Goal: Book appointment/travel/reservation

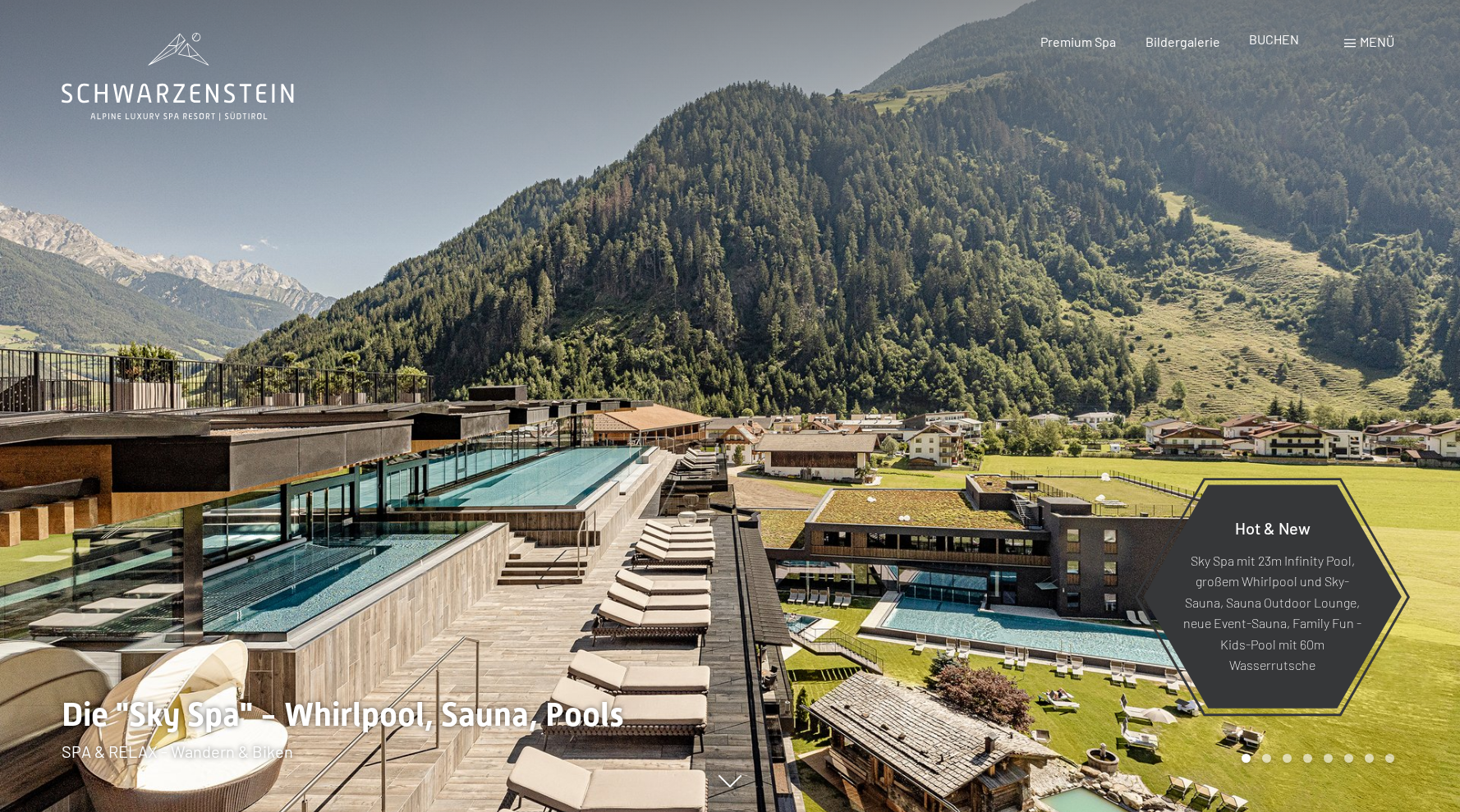
click at [1272, 43] on span "BUCHEN" at bounding box center [1273, 38] width 50 height 15
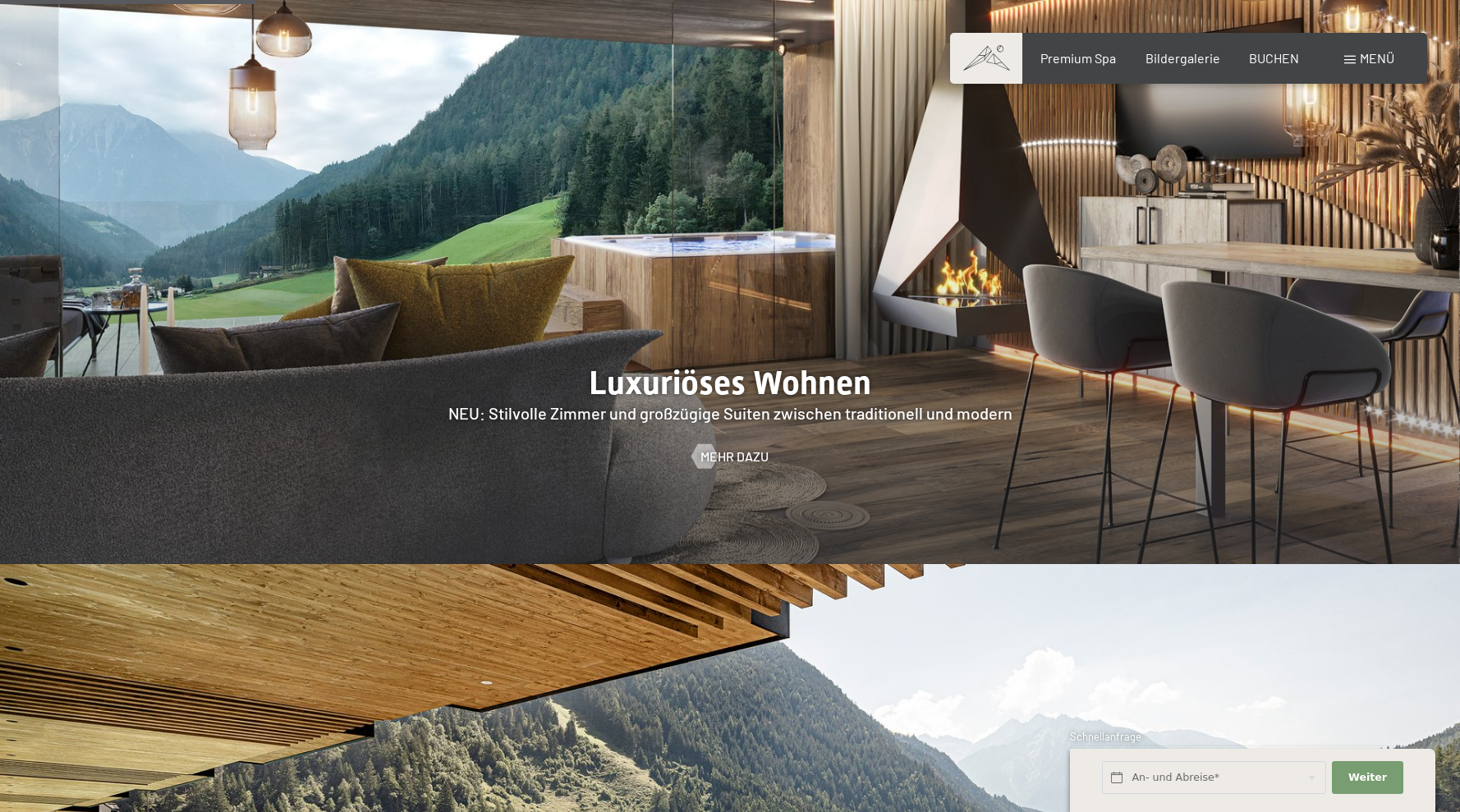
scroll to position [1820, 0]
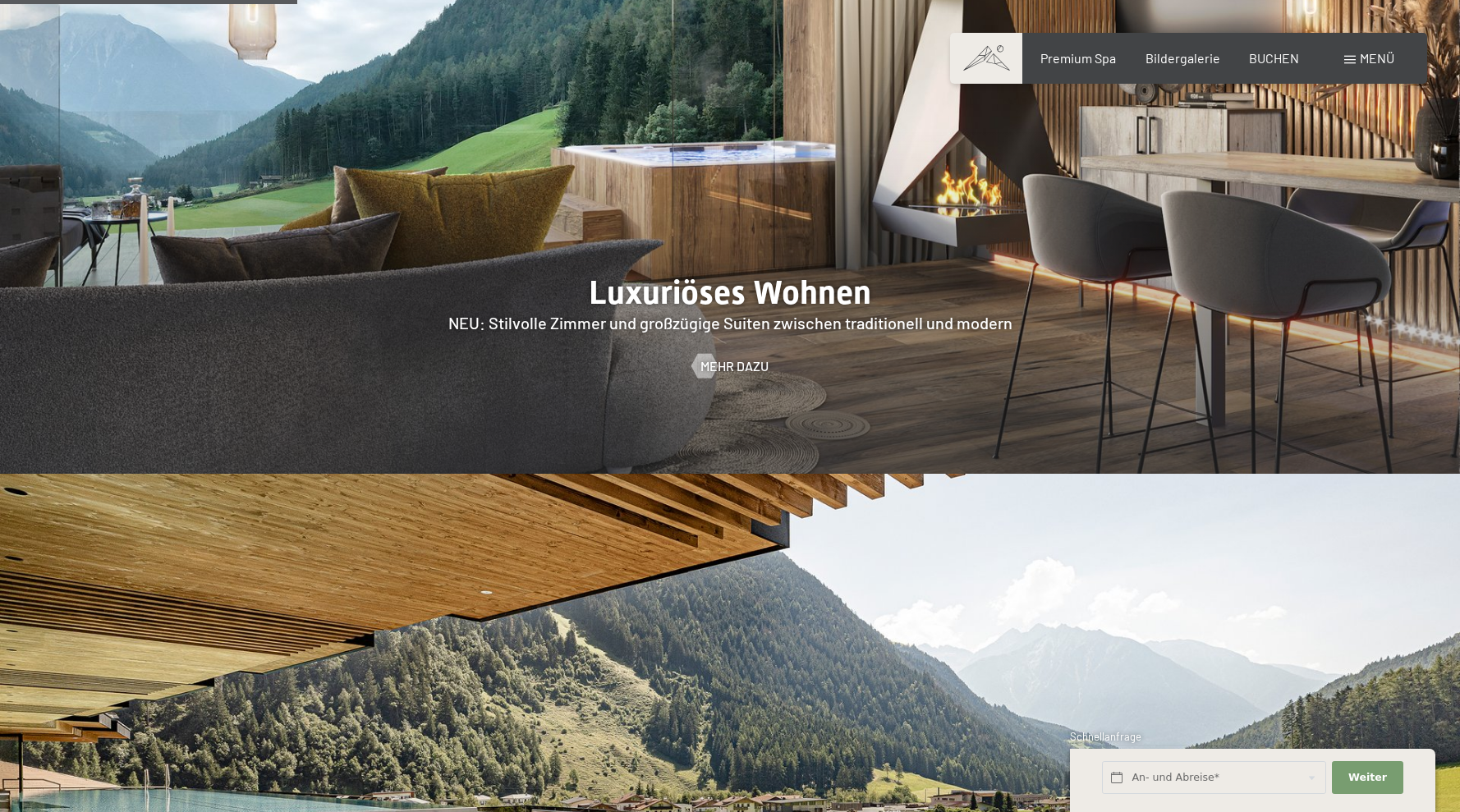
click at [1366, 64] on span "Menü" at bounding box center [1378, 57] width 34 height 15
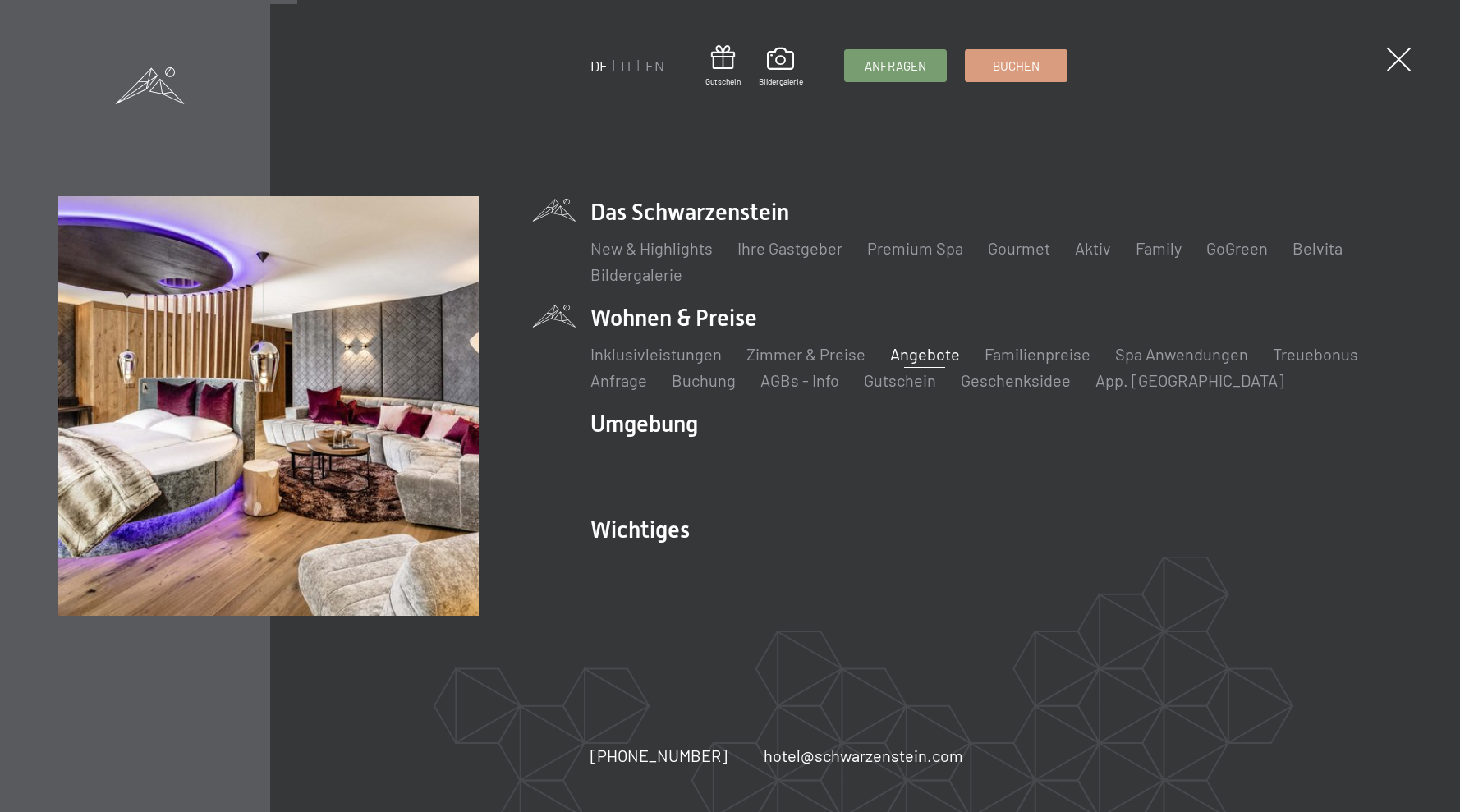
click at [927, 359] on link "Angebote" at bounding box center [925, 354] width 70 height 20
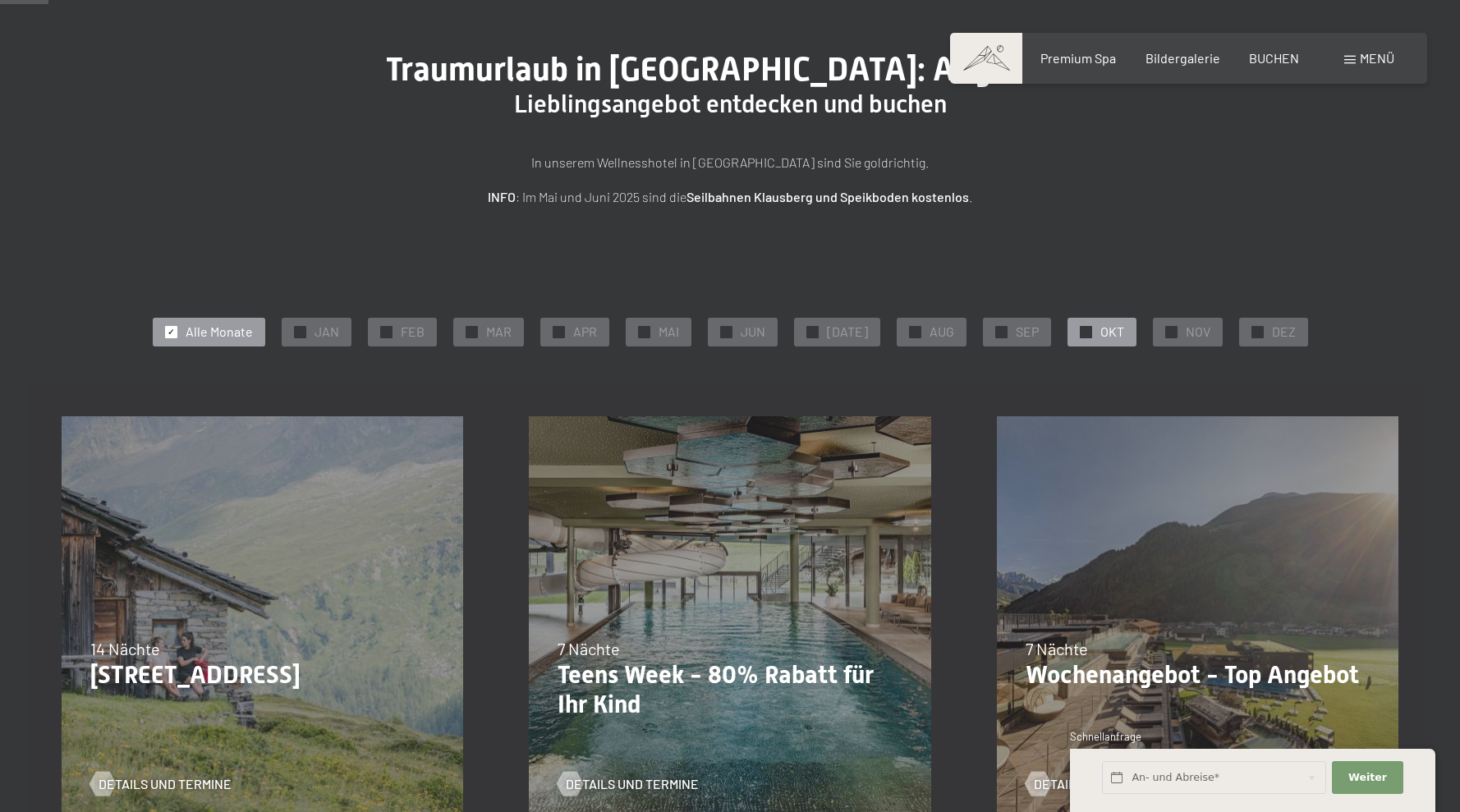
scroll to position [105, 0]
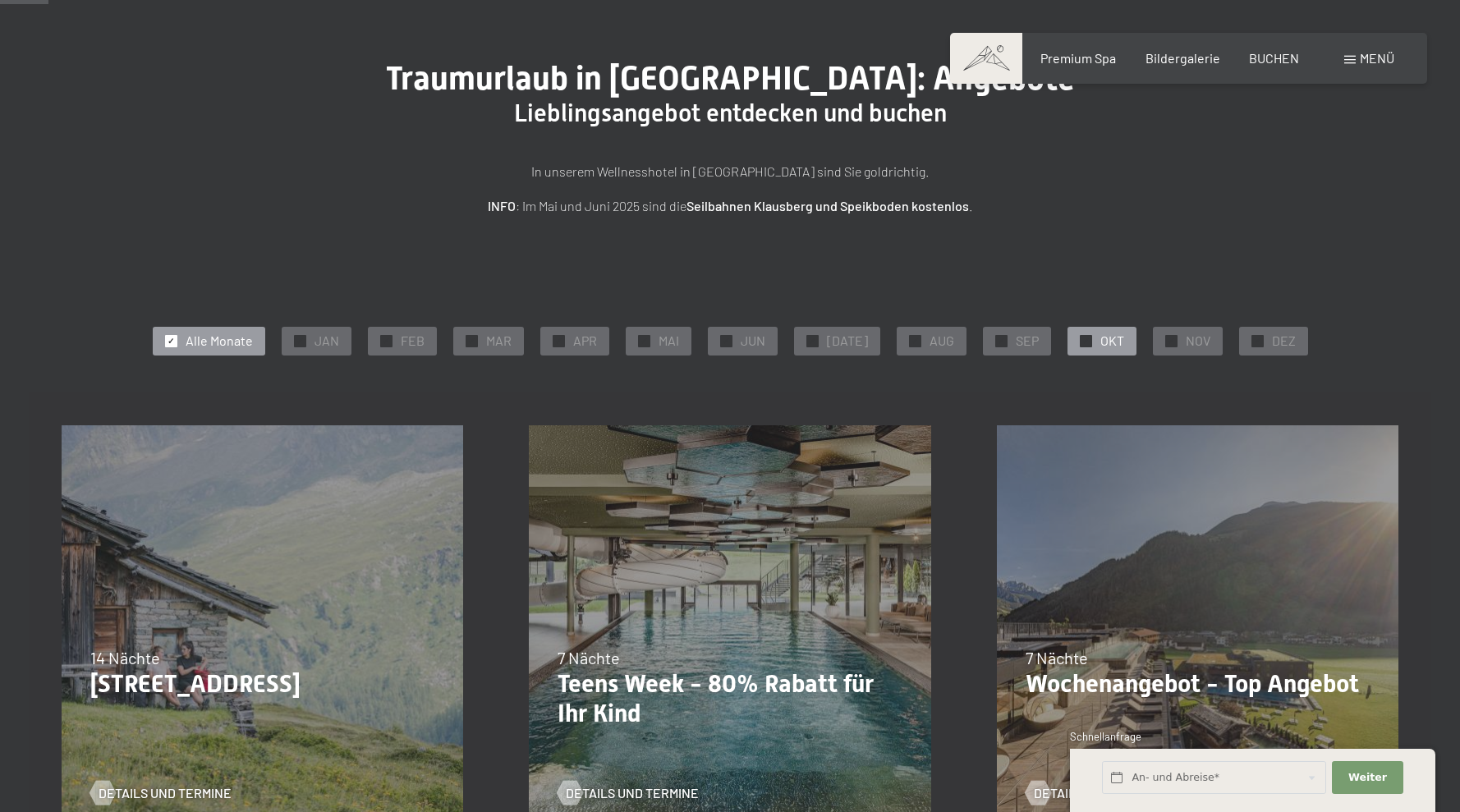
click at [1080, 330] on div "✓ OKT" at bounding box center [1102, 340] width 69 height 28
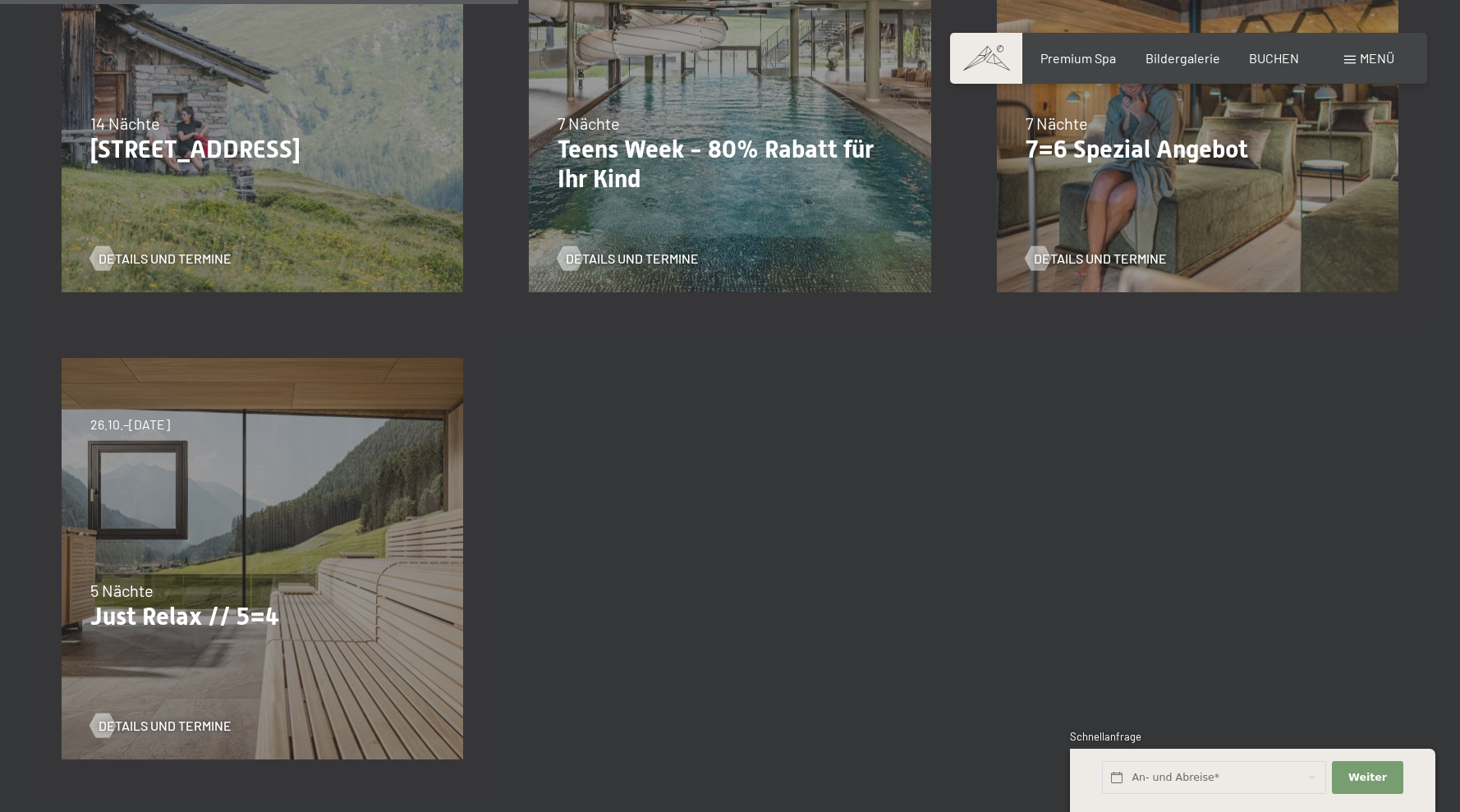
scroll to position [641, 0]
click at [161, 722] on span "Details und Termine" at bounding box center [181, 724] width 133 height 18
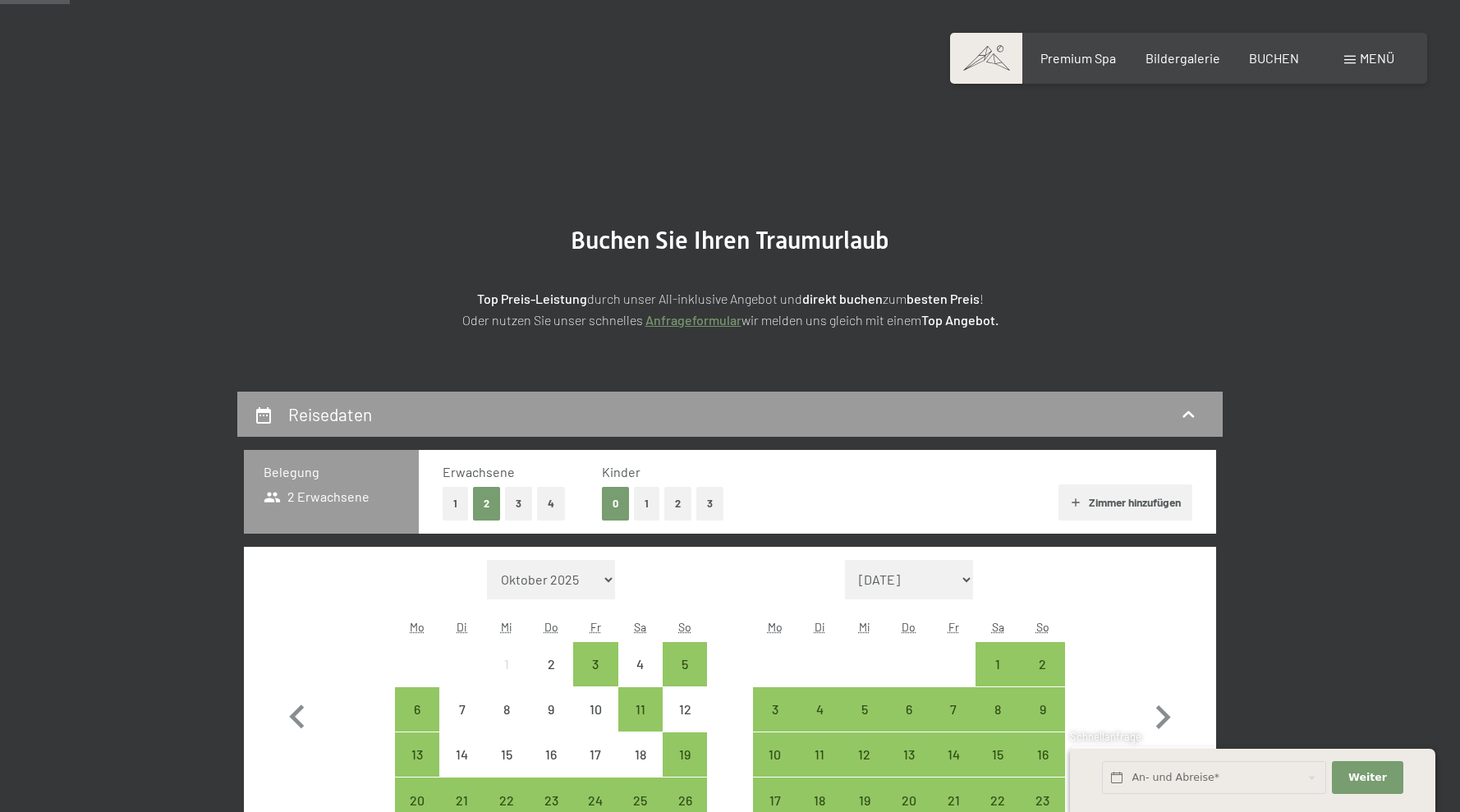
scroll to position [263, 0]
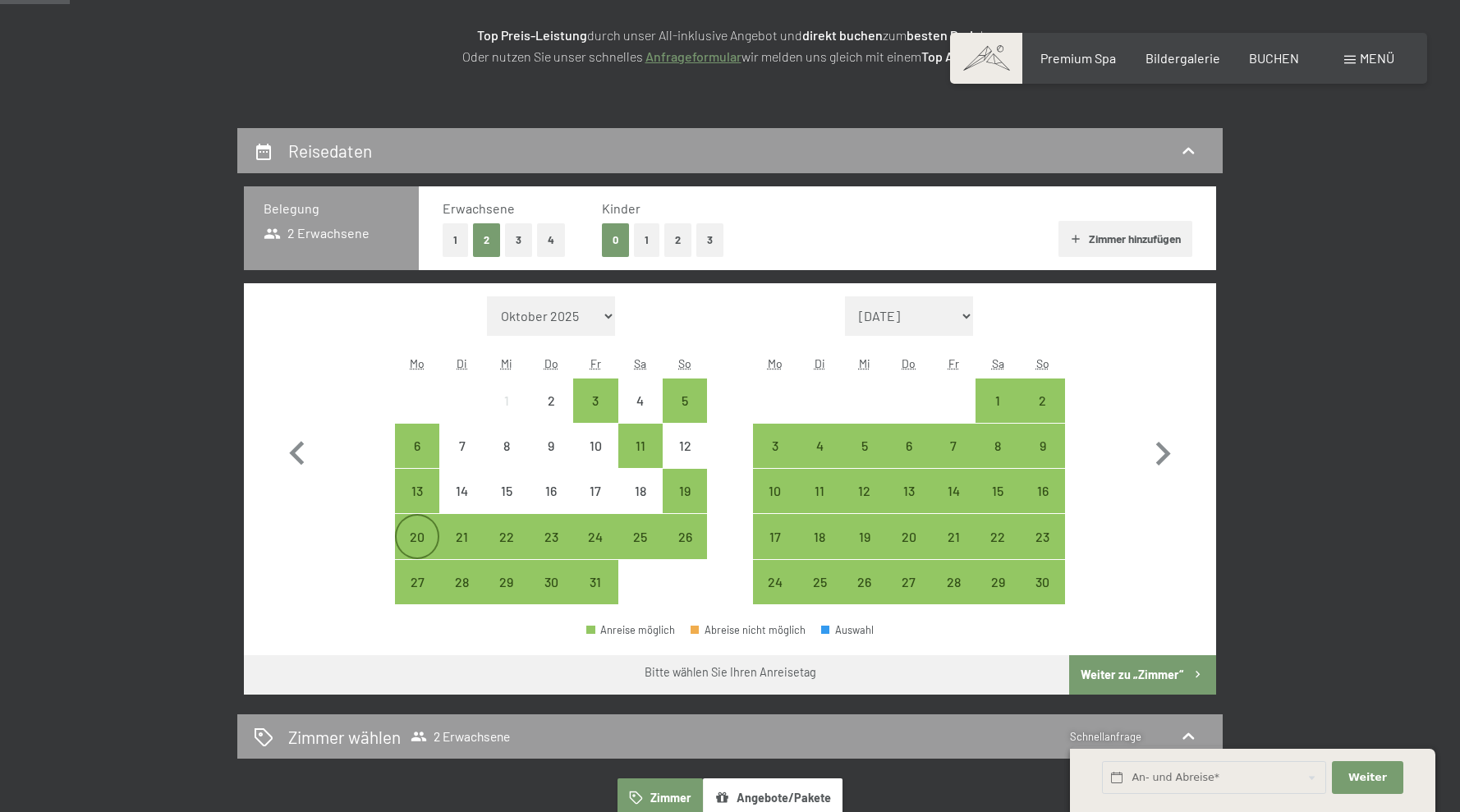
click at [423, 536] on div "20" at bounding box center [417, 550] width 41 height 41
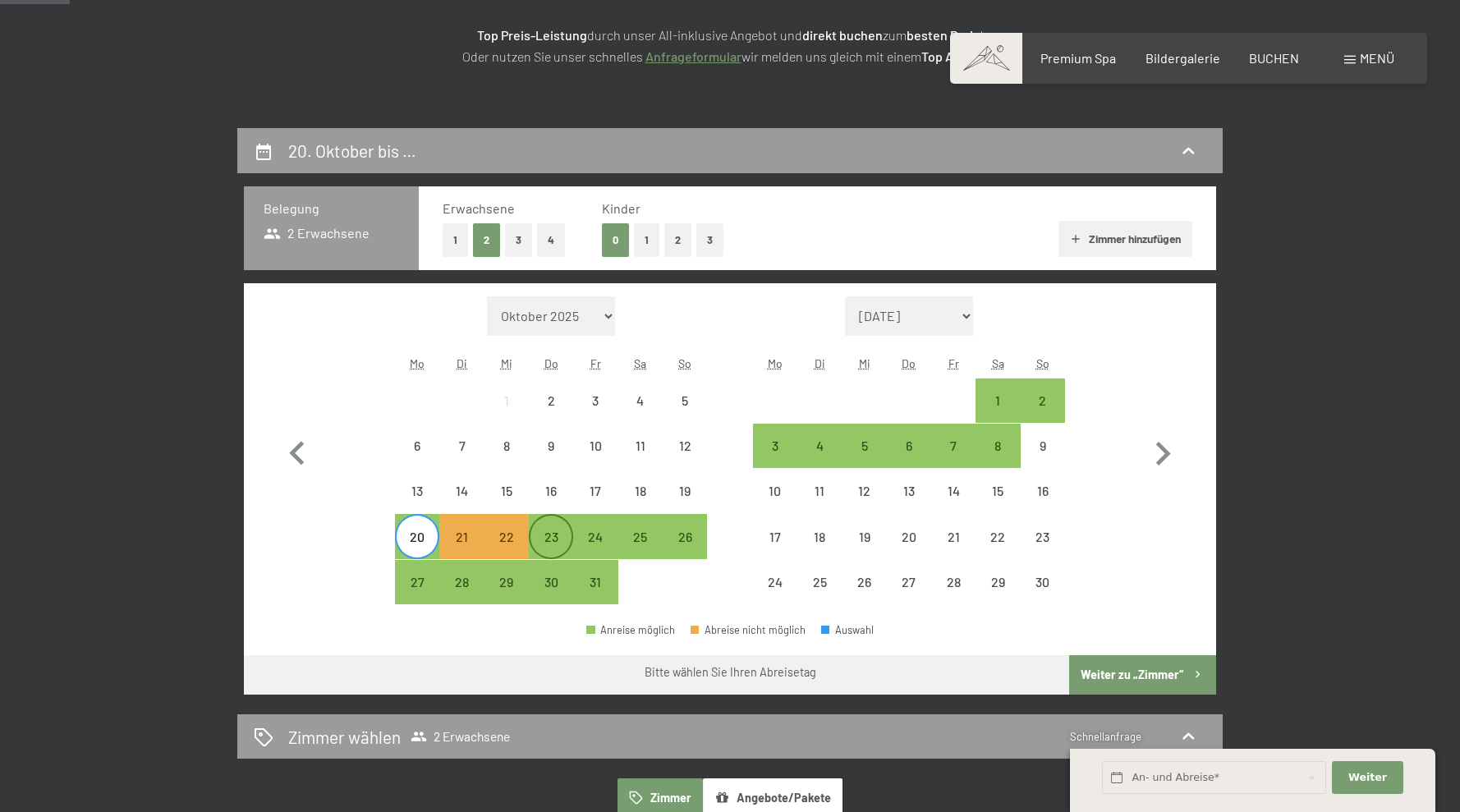
click at [562, 538] on div "23" at bounding box center [551, 550] width 41 height 41
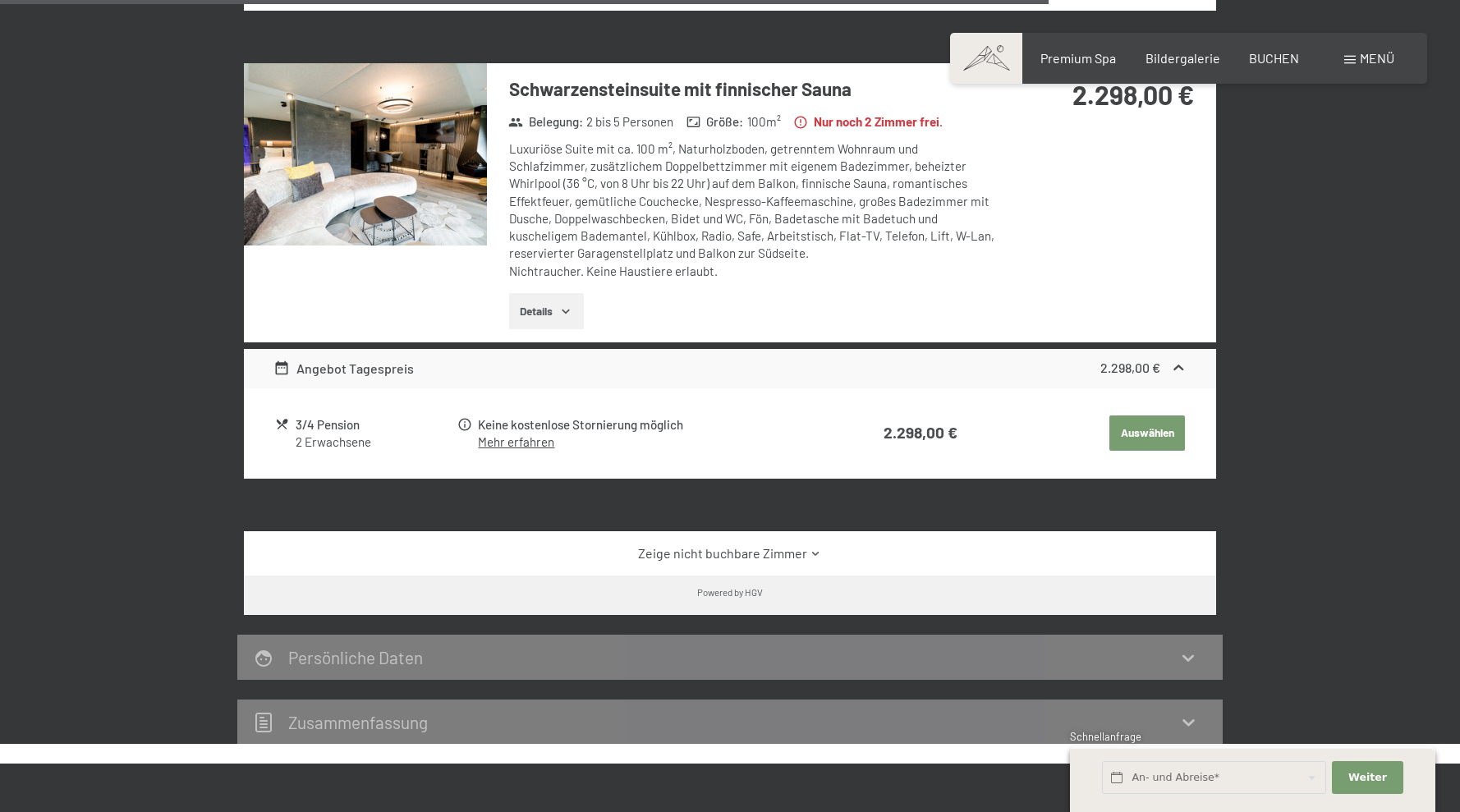
scroll to position [3468, 0]
